Goal: Use online tool/utility: Utilize a website feature to perform a specific function

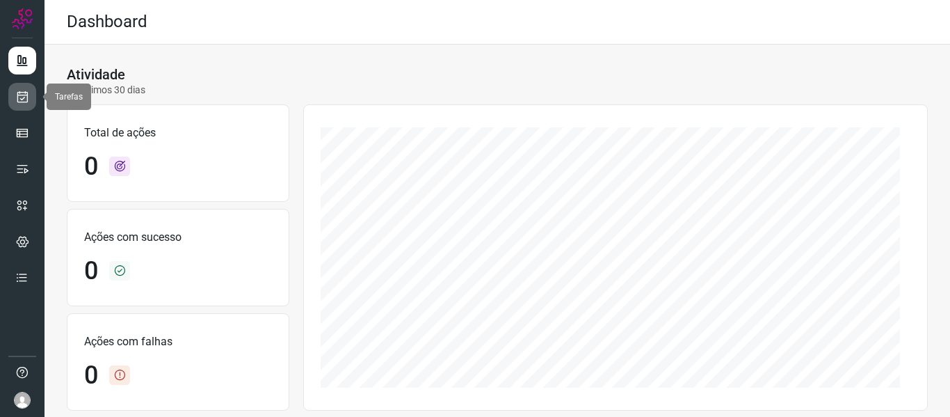
click at [32, 92] on link at bounding box center [22, 97] width 28 height 28
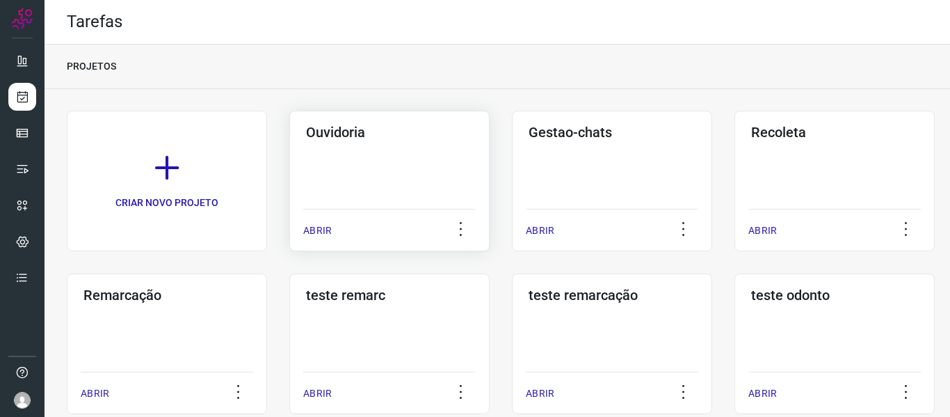
click at [317, 236] on p "ABRIR" at bounding box center [317, 230] width 29 height 15
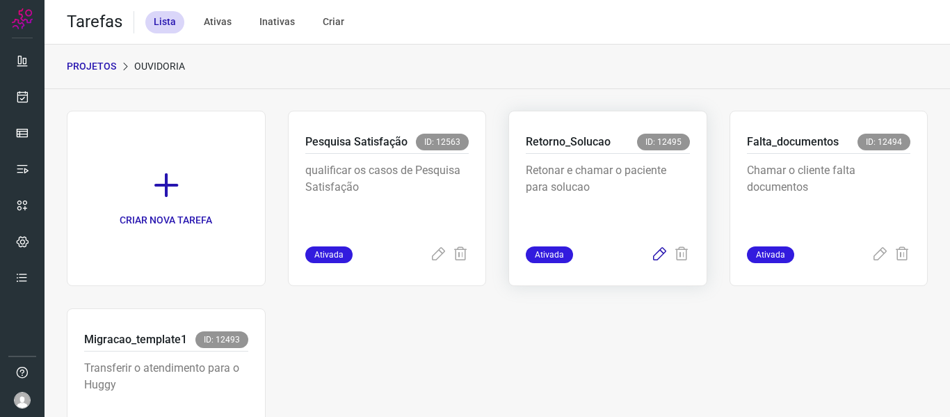
click at [651, 253] on icon at bounding box center [659, 254] width 17 height 17
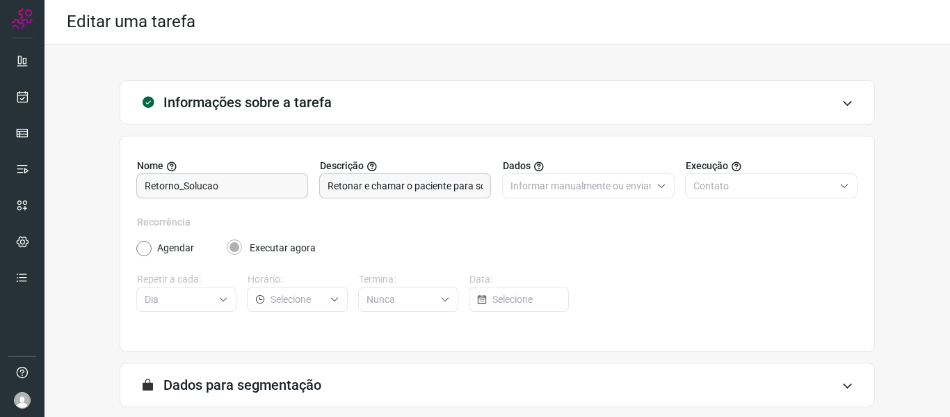
scroll to position [127, 0]
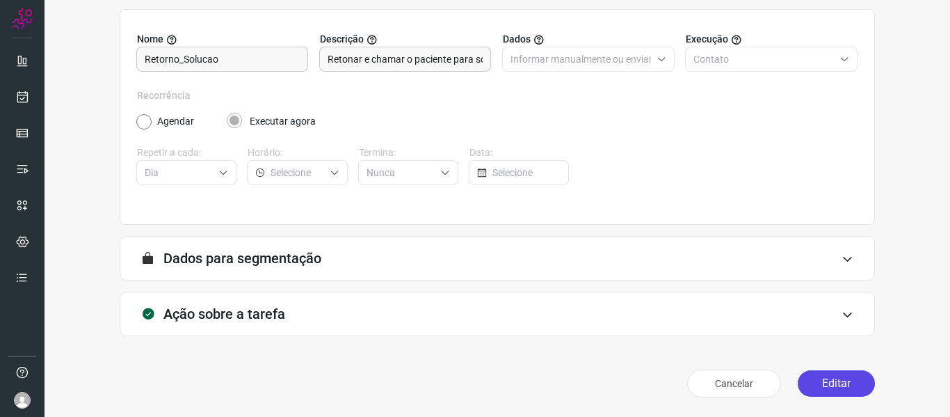
click at [817, 385] on button "Editar" at bounding box center [836, 383] width 77 height 26
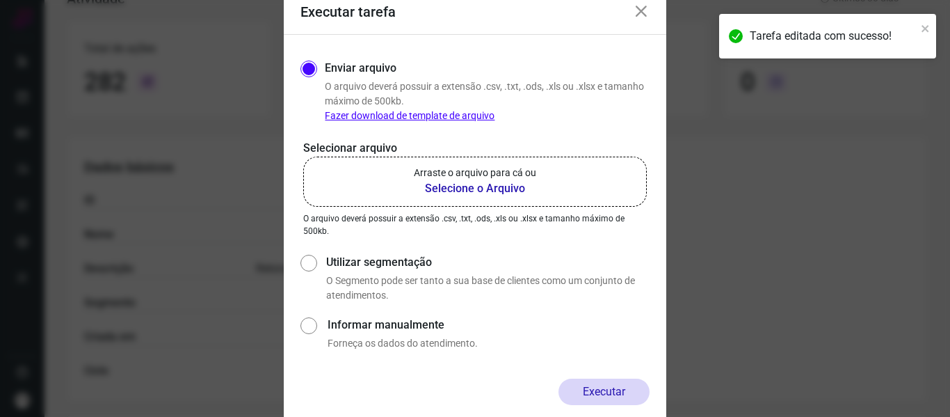
click at [516, 196] on b "Selecione o Arquivo" at bounding box center [475, 188] width 122 height 17
click at [0, 0] on input "Arraste o arquivo para cá ou Selecione o Arquivo" at bounding box center [0, 0] width 0 height 0
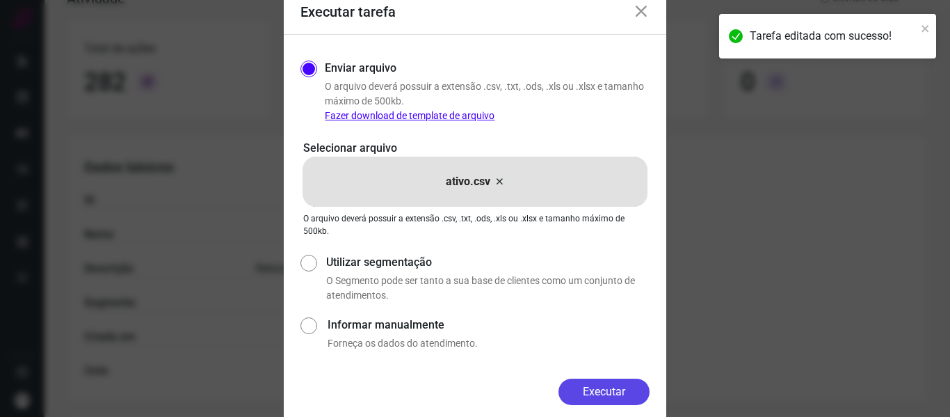
click at [607, 394] on button "Executar" at bounding box center [603, 391] width 91 height 26
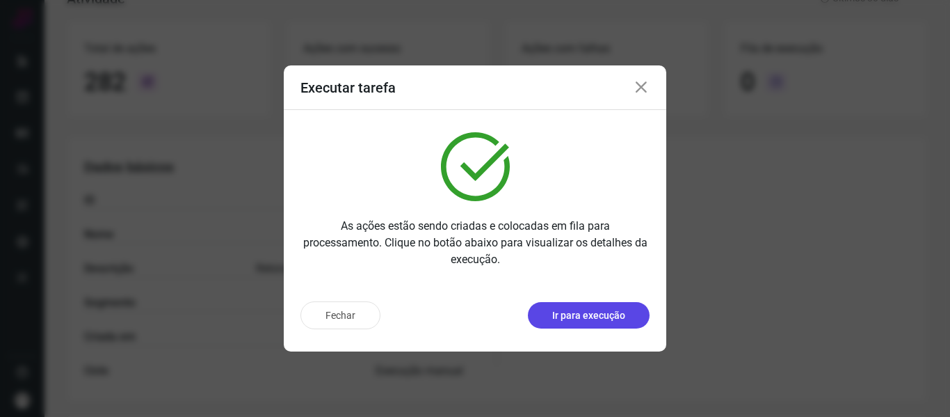
click at [581, 311] on p "Ir para execução" at bounding box center [588, 315] width 73 height 15
